Goal: Task Accomplishment & Management: Manage account settings

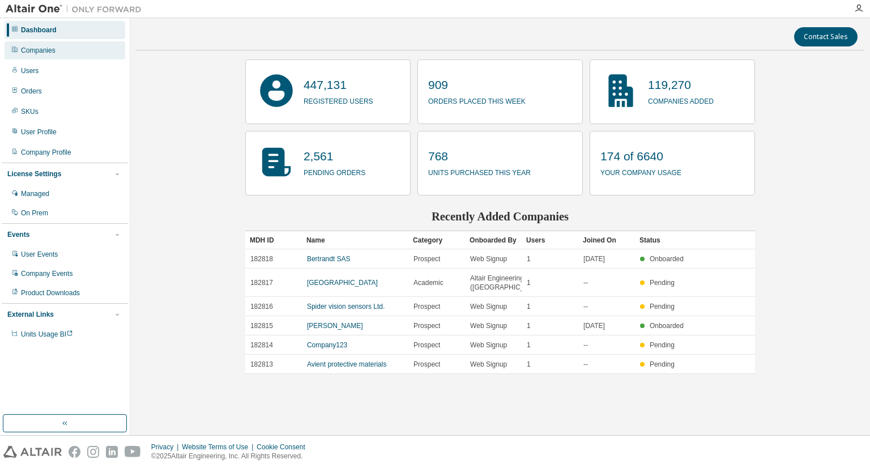
drag, startPoint x: 94, startPoint y: 39, endPoint x: 77, endPoint y: 46, distance: 18.3
click at [77, 46] on div "Dashboard Companies Users Orders SKUs User Profile Company Profile License Sett…" at bounding box center [65, 182] width 126 height 325
click at [77, 46] on div "Companies" at bounding box center [65, 50] width 121 height 18
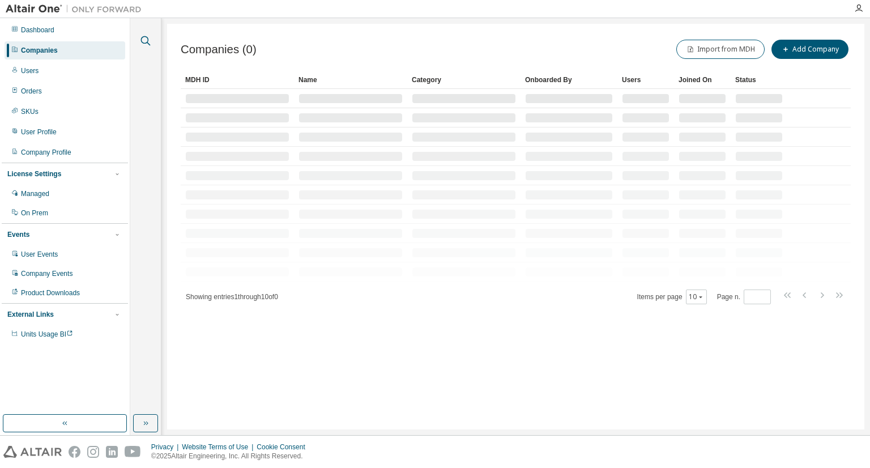
click at [141, 42] on icon "button" at bounding box center [146, 41] width 14 height 14
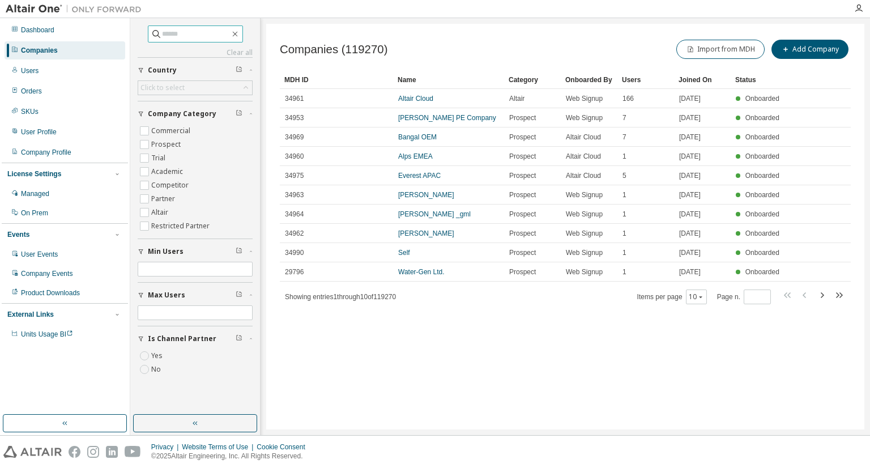
click at [165, 39] on input "text" at bounding box center [196, 33] width 68 height 11
type input "*****"
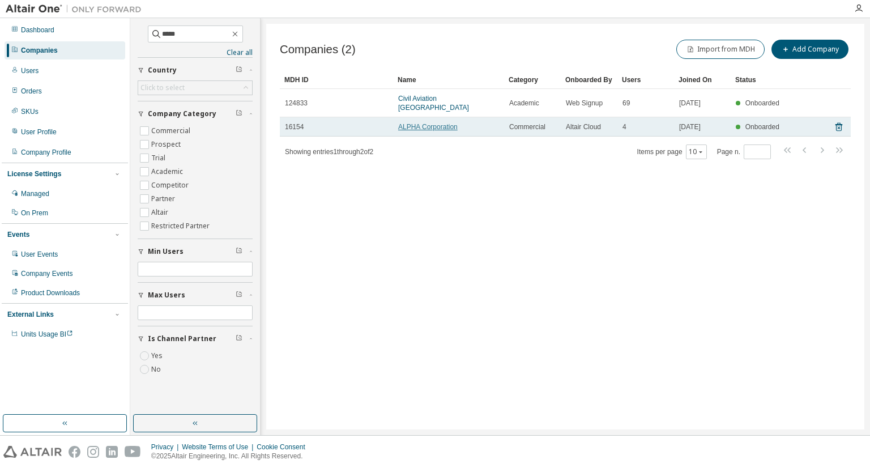
click at [425, 123] on link "ALPHA Corporation" at bounding box center [427, 127] width 59 height 8
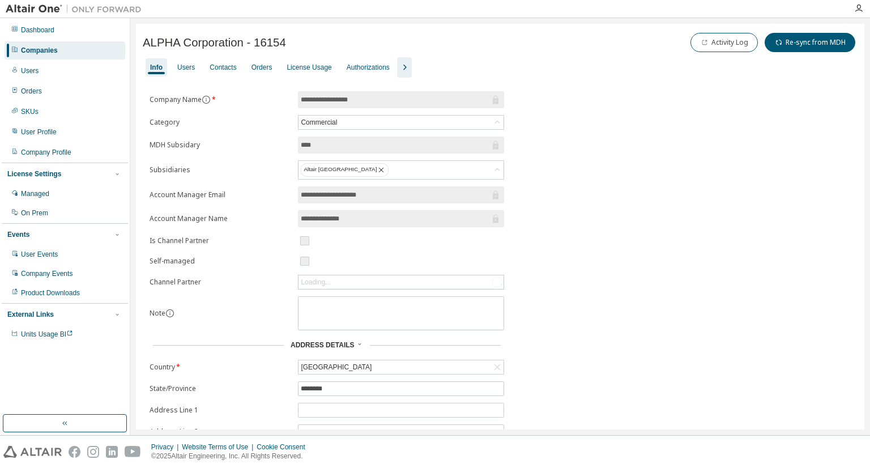
click at [199, 64] on div "Info Users Contacts Orders License Usage Authorizations" at bounding box center [500, 67] width 715 height 20
click at [187, 58] on div "Users" at bounding box center [186, 67] width 27 height 18
